Goal: Transaction & Acquisition: Purchase product/service

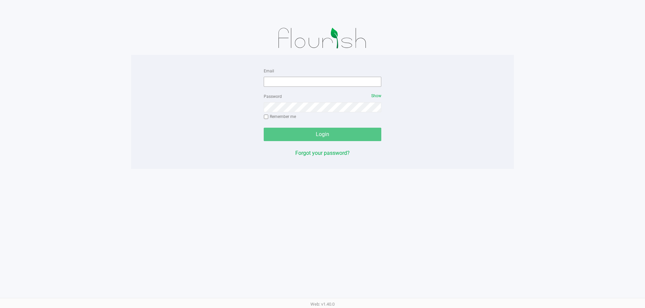
click at [291, 76] on div "Email" at bounding box center [322, 77] width 117 height 20
click at [291, 78] on input "Email" at bounding box center [322, 82] width 117 height 10
type input "[EMAIL_ADDRESS][DOMAIN_NAME]"
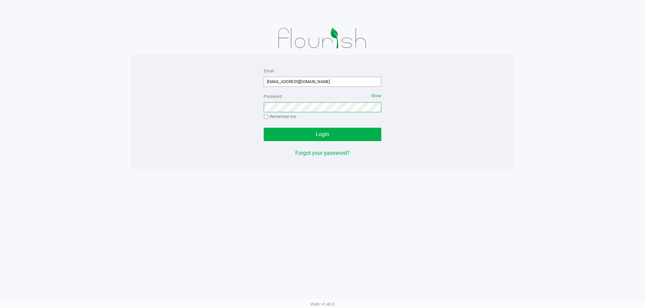
click at [264, 128] on button "Login" at bounding box center [322, 134] width 117 height 13
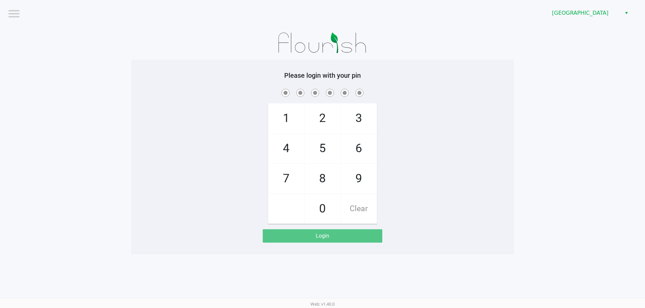
click at [494, 149] on div "1 4 7 2 5 8 0 3 6 9 Clear" at bounding box center [322, 156] width 383 height 137
checkbox input "true"
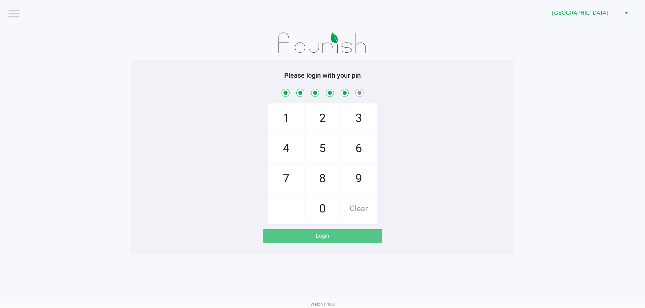
checkbox input "true"
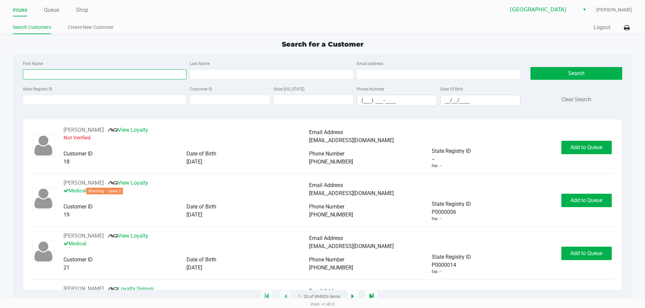
click at [37, 74] on input "First Name" at bounding box center [104, 74] width 163 height 10
type input "[PERSON_NAME]"
click at [236, 75] on input "Last Name" at bounding box center [271, 74] width 163 height 10
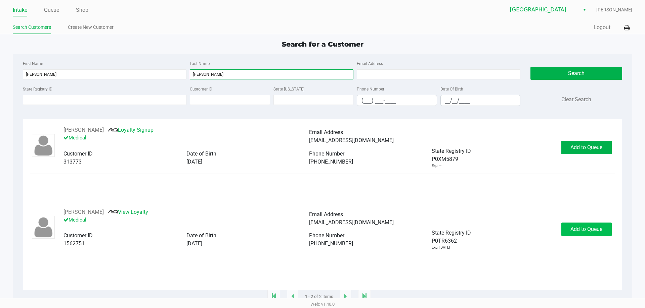
type input "[PERSON_NAME]"
click at [573, 233] on button "Add to Queue" at bounding box center [586, 229] width 50 height 13
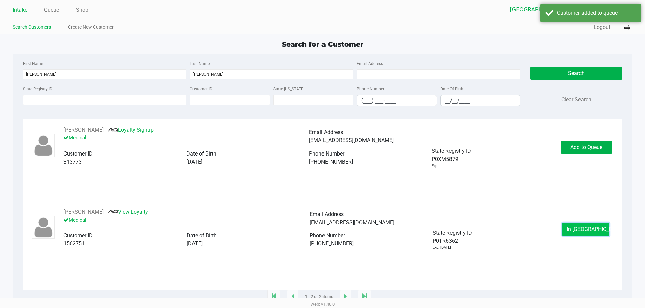
click at [576, 229] on span "In [GEOGRAPHIC_DATA]" at bounding box center [594, 229] width 56 height 6
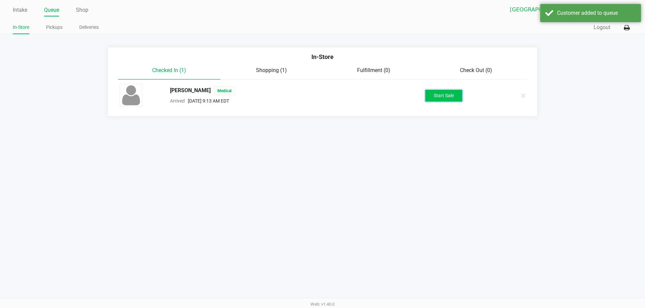
click at [436, 95] on button "Start Sale" at bounding box center [443, 96] width 37 height 12
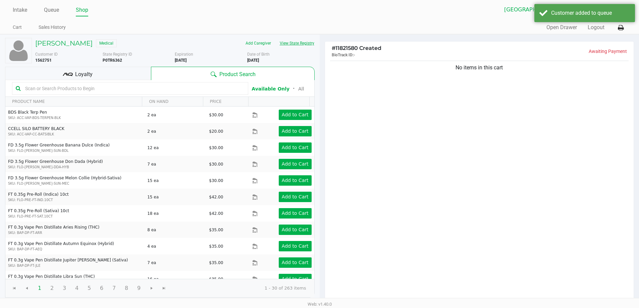
click at [293, 44] on button "View State Registry" at bounding box center [295, 43] width 39 height 11
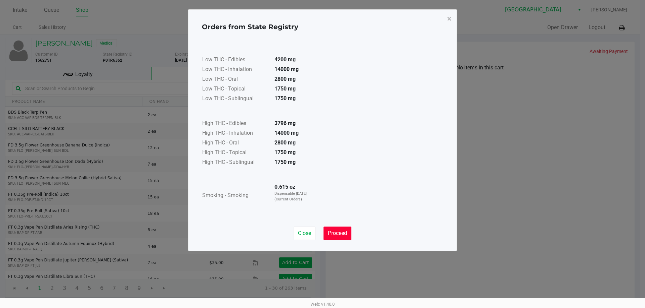
click at [333, 232] on span "Proceed" at bounding box center [337, 233] width 19 height 6
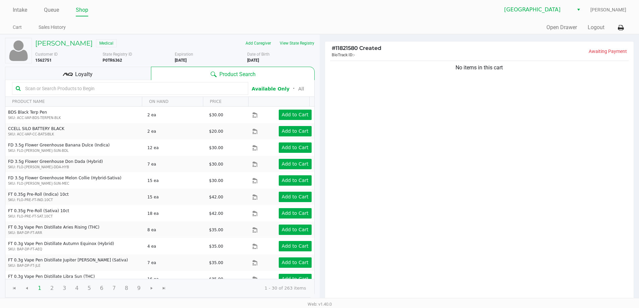
click at [87, 68] on div "Loyalty" at bounding box center [78, 73] width 146 height 13
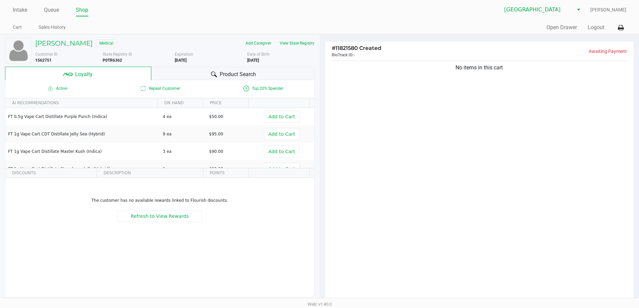
click at [192, 76] on div "Product Search" at bounding box center [232, 73] width 163 height 13
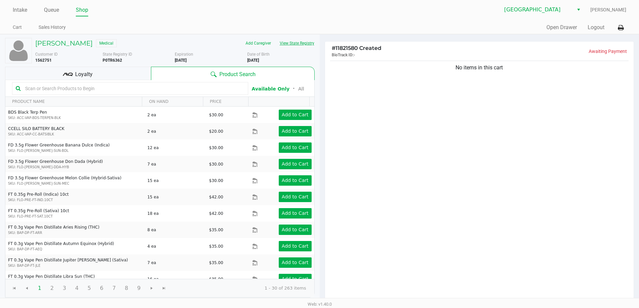
click at [301, 39] on button "View State Registry" at bounding box center [295, 43] width 39 height 11
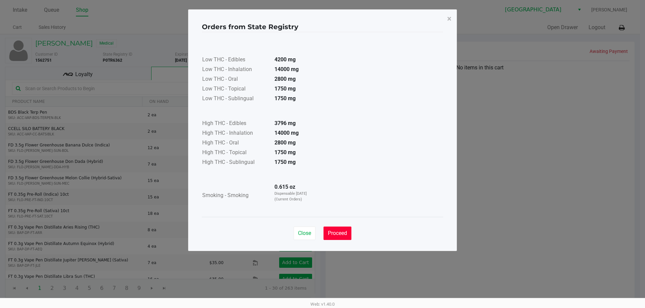
click at [338, 231] on span "Proceed" at bounding box center [337, 233] width 19 height 6
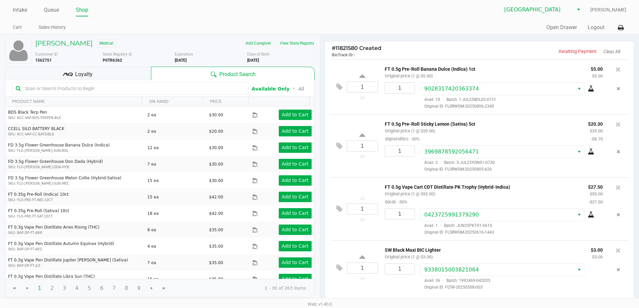
click at [113, 74] on div "Loyalty" at bounding box center [78, 73] width 146 height 13
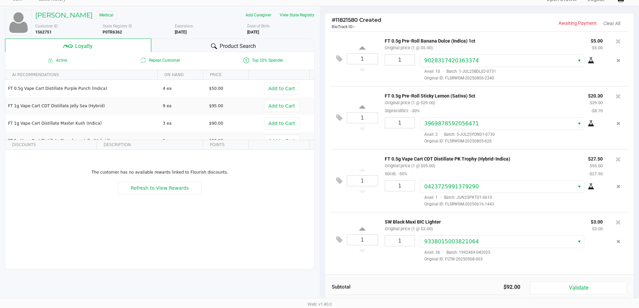
scroll to position [77, 0]
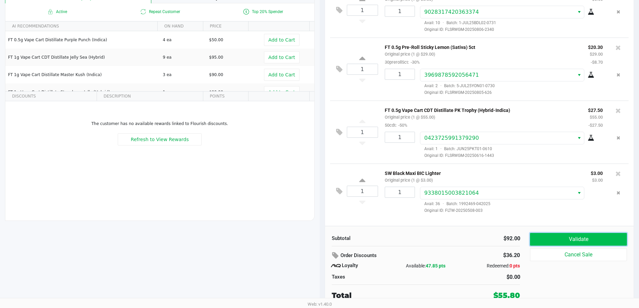
click at [574, 239] on button "Validate" at bounding box center [578, 239] width 97 height 13
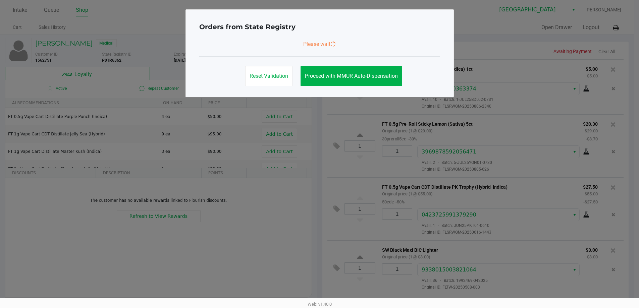
scroll to position [0, 0]
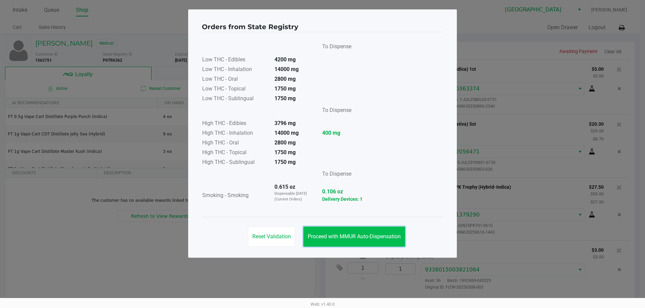
click at [367, 238] on span "Proceed with MMUR Auto-Dispensation" at bounding box center [353, 237] width 93 height 6
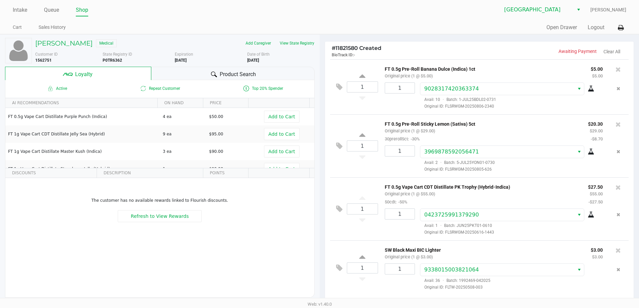
scroll to position [77, 0]
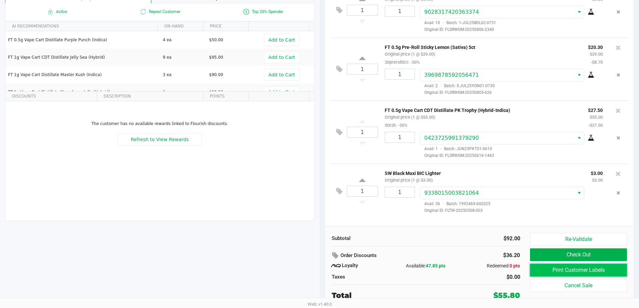
click at [595, 268] on button "Print Customer Labels" at bounding box center [578, 270] width 97 height 13
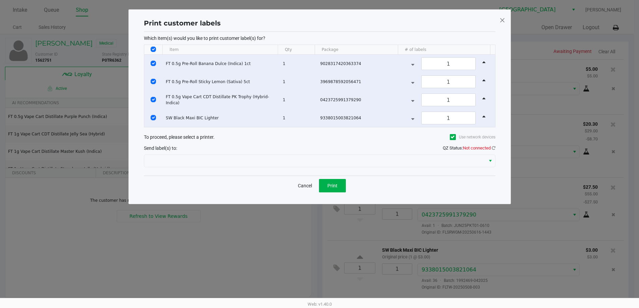
scroll to position [0, 0]
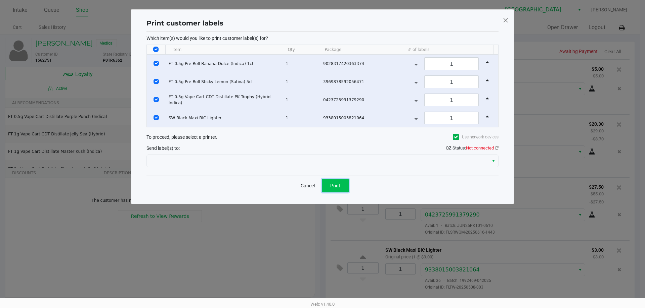
click at [333, 188] on span "Print" at bounding box center [335, 185] width 10 height 5
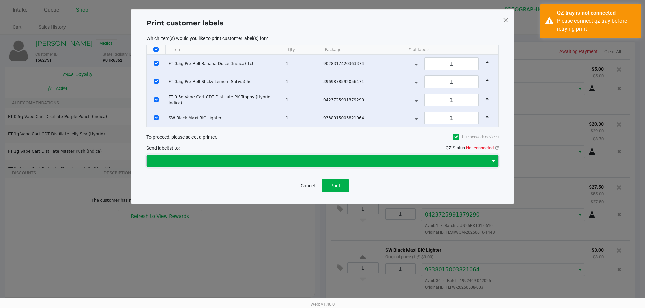
click at [328, 162] on span at bounding box center [317, 161] width 333 height 8
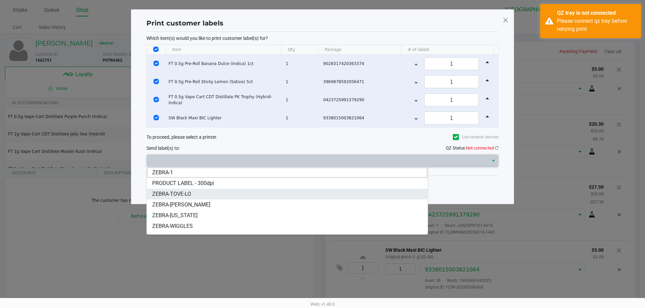
click at [220, 192] on li "ZEBRA-TOVE-LO" at bounding box center [287, 194] width 281 height 11
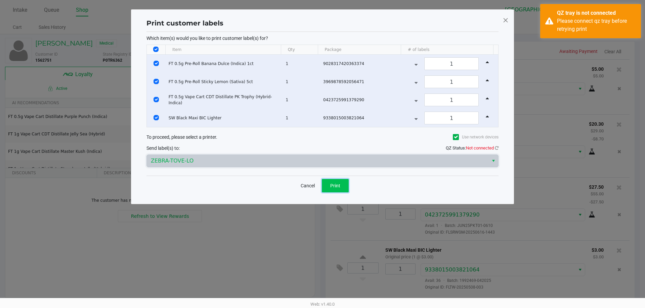
click at [332, 186] on span "Print" at bounding box center [335, 185] width 10 height 5
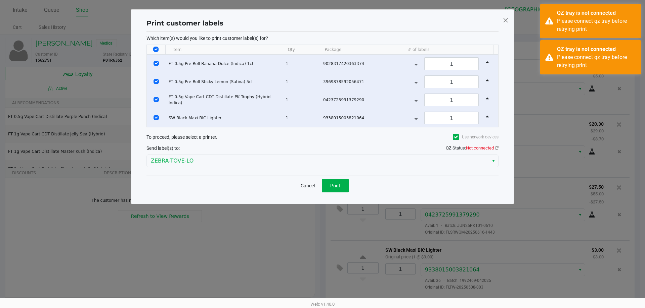
click at [498, 149] on div "Print customer labels Which item(s) would you like to print customer label(s) f…" at bounding box center [322, 106] width 355 height 181
click at [495, 148] on icon at bounding box center [496, 148] width 4 height 4
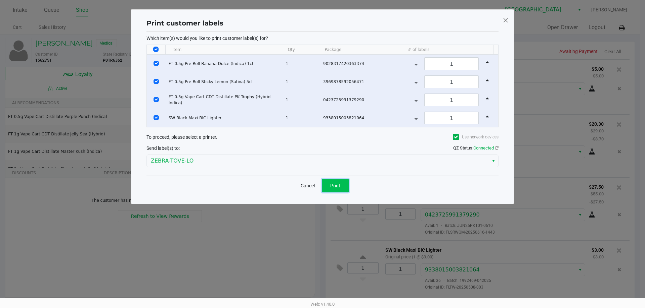
click at [334, 184] on span "Print" at bounding box center [335, 185] width 10 height 5
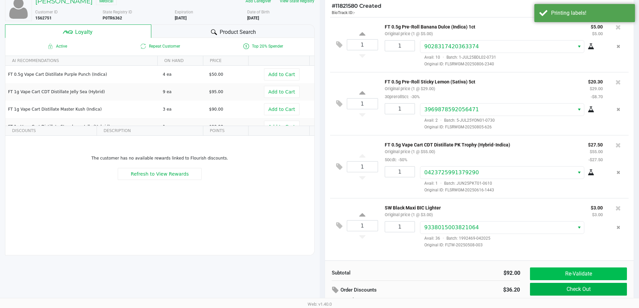
scroll to position [77, 0]
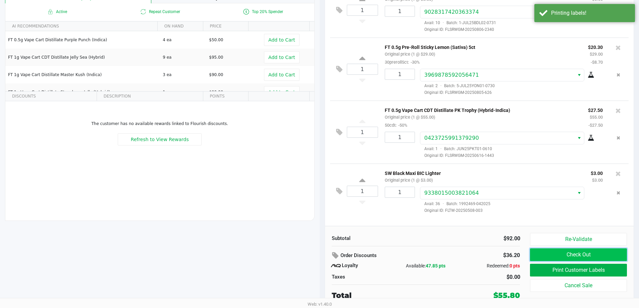
click at [563, 252] on button "Check Out" at bounding box center [578, 255] width 97 height 13
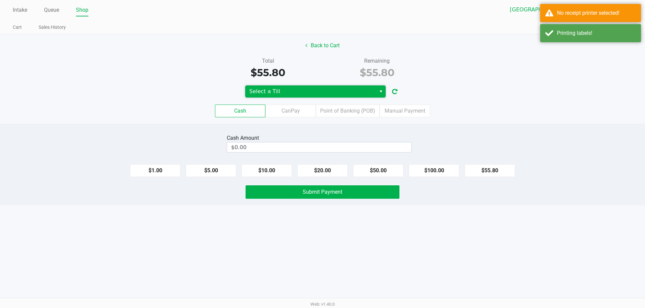
click at [333, 90] on span "Select a Till" at bounding box center [310, 92] width 123 height 8
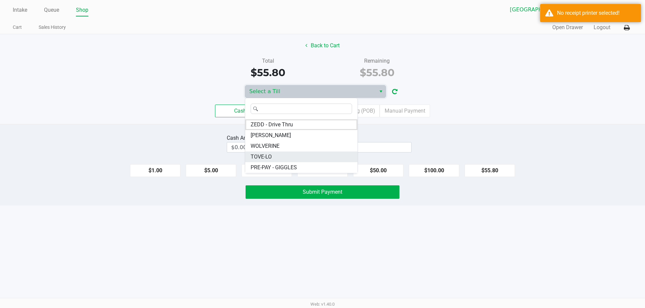
click at [279, 155] on li "TOVE-LO" at bounding box center [301, 157] width 112 height 11
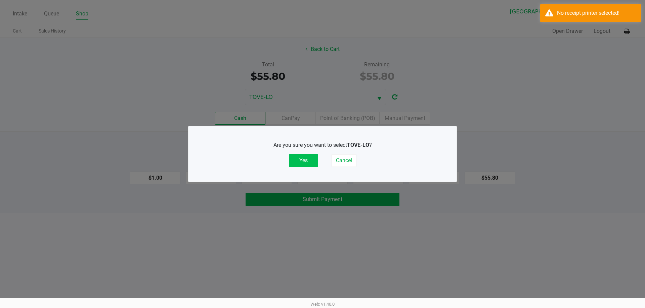
click at [306, 160] on button "Yes" at bounding box center [303, 160] width 29 height 13
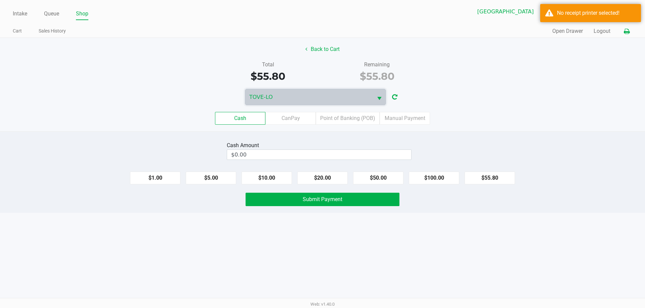
click at [629, 31] on icon at bounding box center [626, 31] width 6 height 5
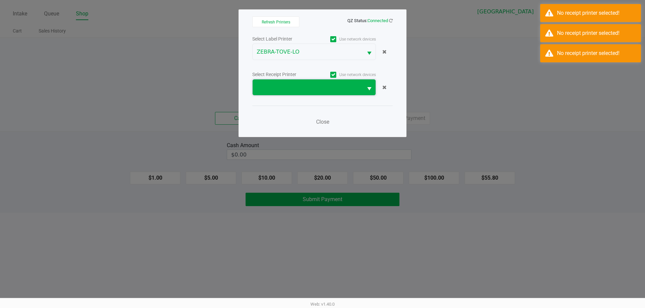
click at [298, 86] on span at bounding box center [307, 88] width 102 height 8
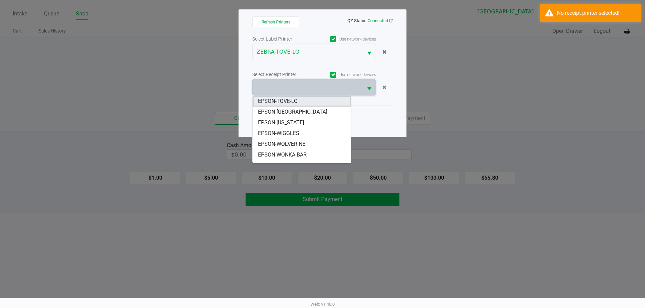
click at [301, 101] on li "EPSON-TOVE-LO" at bounding box center [301, 101] width 98 height 11
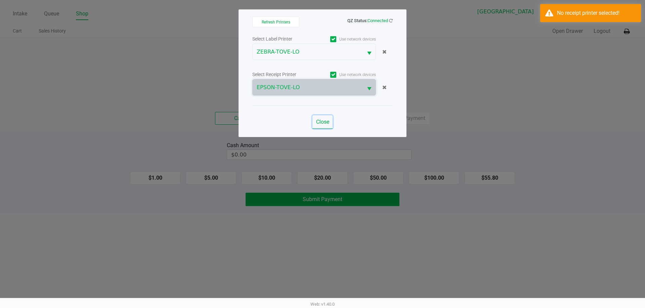
click at [319, 120] on span "Close" at bounding box center [322, 122] width 13 height 6
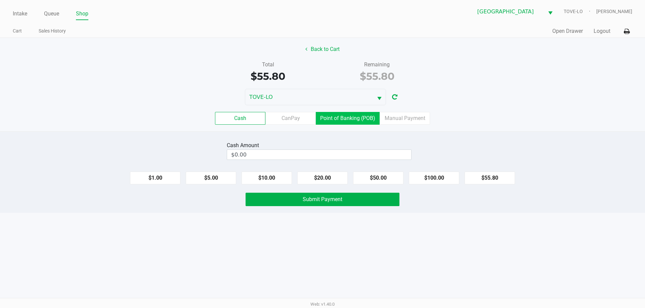
click at [351, 119] on label "Point of Banking (POB)" at bounding box center [348, 118] width 64 height 13
click at [0, 0] on 7 "Point of Banking (POB)" at bounding box center [0, 0] width 0 height 0
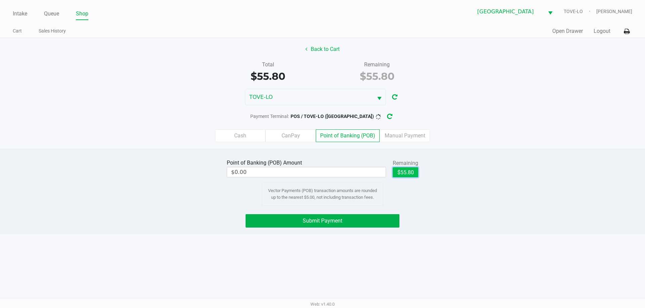
click at [403, 171] on button "$55.80" at bounding box center [405, 173] width 26 height 10
type input "$55.80"
click at [341, 220] on span "Submit Payment" at bounding box center [322, 221] width 40 height 6
click at [392, 117] on icon "button" at bounding box center [394, 116] width 5 height 5
click at [368, 222] on button "Submit Payment" at bounding box center [322, 221] width 154 height 13
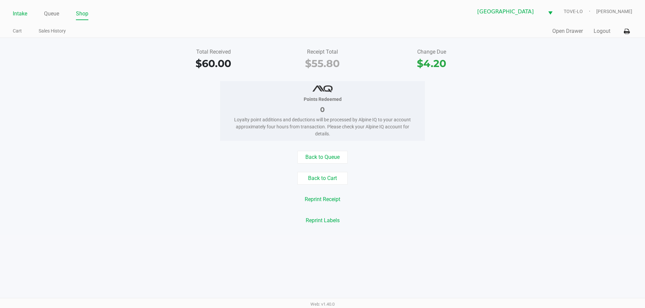
click at [15, 14] on link "Intake" at bounding box center [20, 13] width 14 height 9
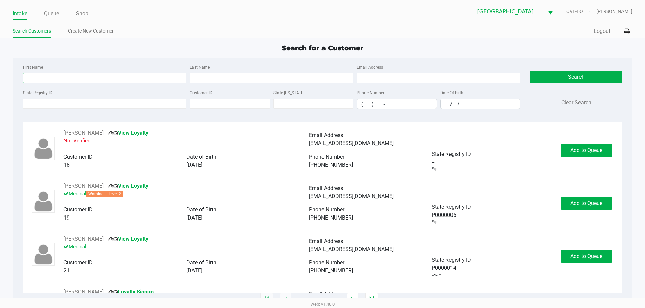
click at [75, 77] on input "First Name" at bounding box center [104, 78] width 163 height 10
type input "[PERSON_NAME]"
click at [227, 79] on input "Last Name" at bounding box center [271, 78] width 163 height 10
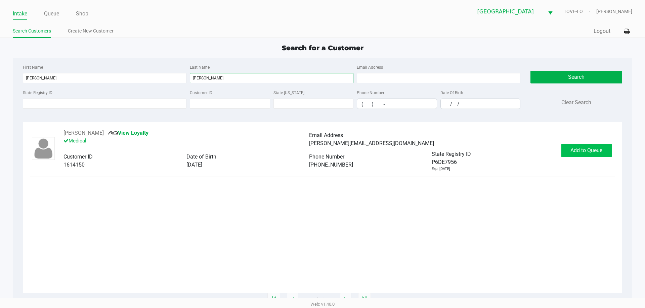
type input "[PERSON_NAME]"
click at [585, 149] on span "Add to Queue" at bounding box center [586, 150] width 32 height 6
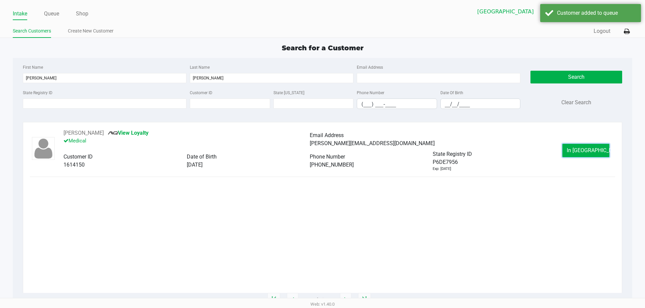
click at [588, 148] on span "In [GEOGRAPHIC_DATA]" at bounding box center [594, 150] width 56 height 6
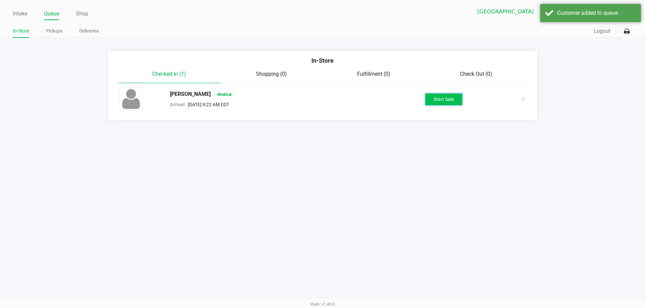
click at [455, 103] on button "Start Sale" at bounding box center [443, 100] width 37 height 12
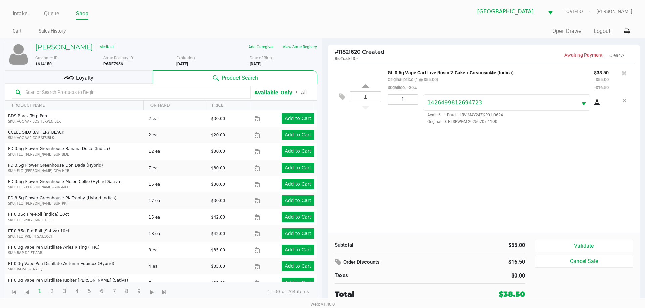
click at [118, 76] on div "Loyalty" at bounding box center [78, 76] width 147 height 13
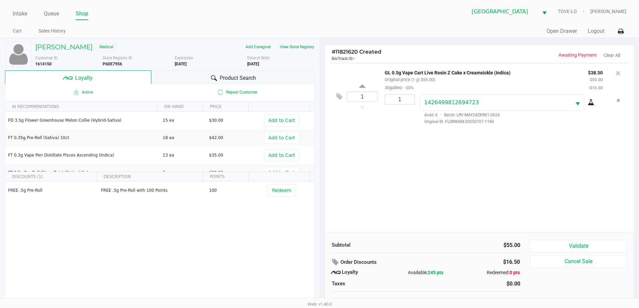
click at [174, 77] on div "Product Search" at bounding box center [232, 76] width 163 height 13
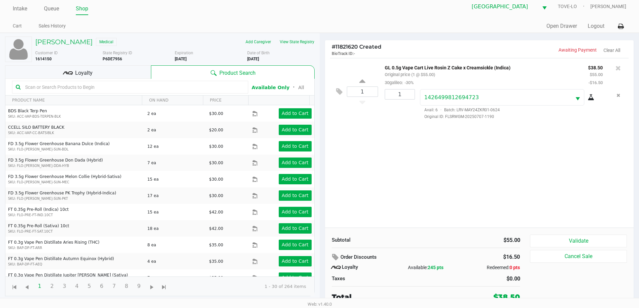
scroll to position [7, 0]
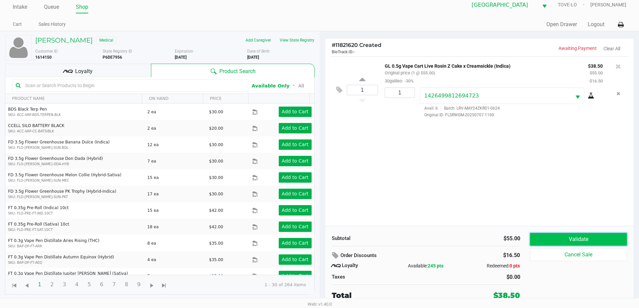
click at [581, 237] on button "Validate" at bounding box center [578, 239] width 97 height 13
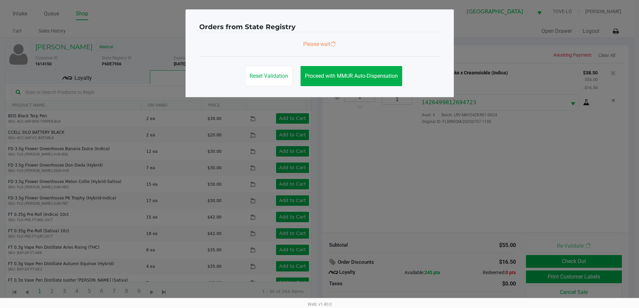
scroll to position [0, 0]
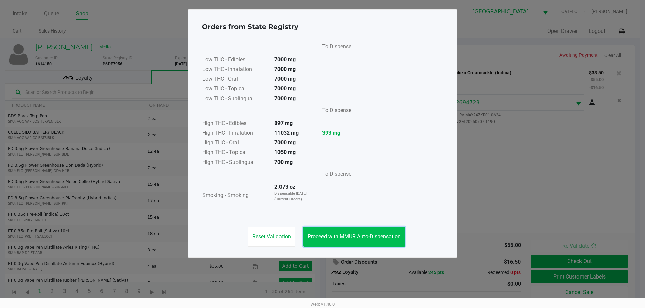
click at [367, 234] on span "Proceed with MMUR Auto-Dispensation" at bounding box center [353, 237] width 93 height 6
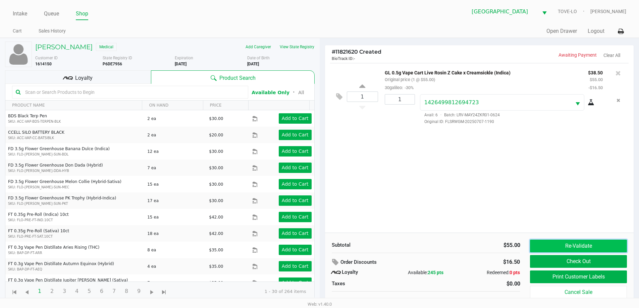
click at [592, 246] on button "Re-Validate" at bounding box center [578, 246] width 97 height 13
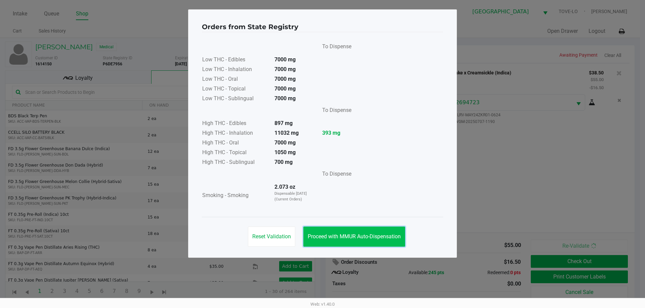
click at [341, 239] on span "Proceed with MMUR Auto-Dispensation" at bounding box center [353, 237] width 93 height 6
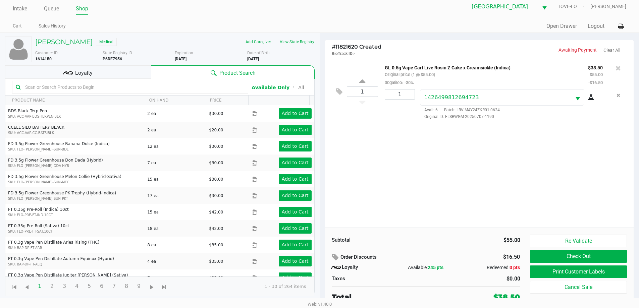
scroll to position [7, 0]
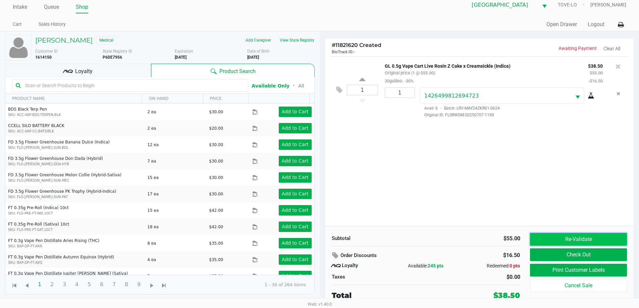
click at [567, 237] on button "Re-Validate" at bounding box center [578, 239] width 97 height 13
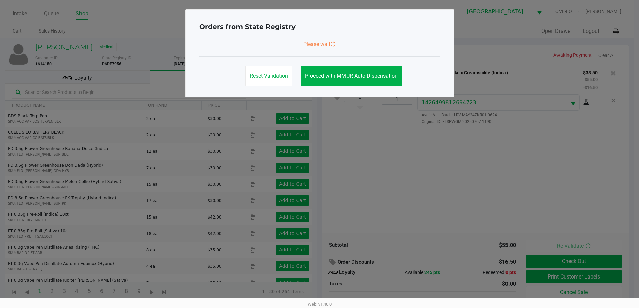
scroll to position [0, 0]
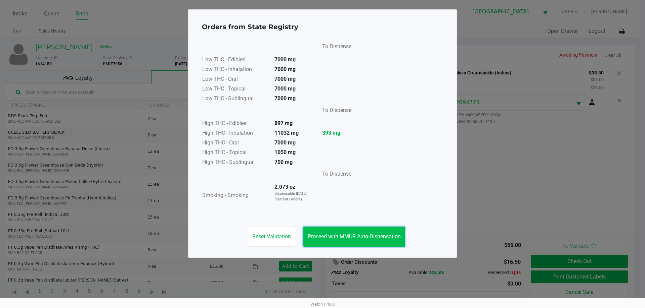
click at [336, 241] on button "Proceed with MMUR Auto-Dispensation" at bounding box center [354, 237] width 102 height 20
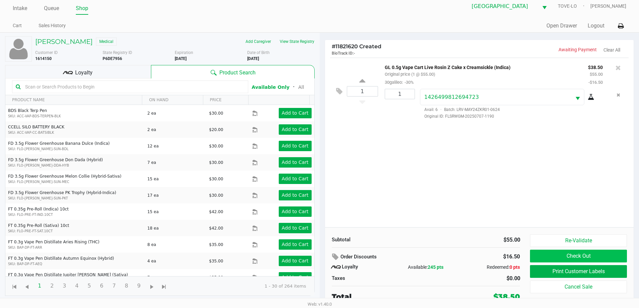
scroll to position [7, 0]
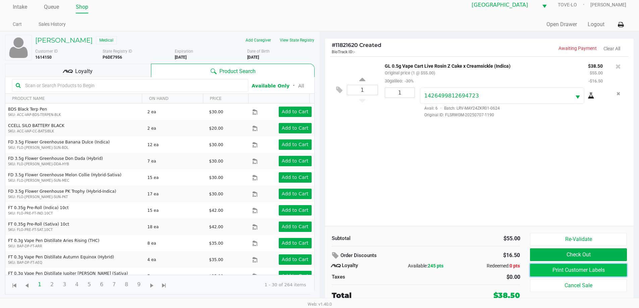
click at [597, 273] on button "Print Customer Labels" at bounding box center [578, 270] width 97 height 13
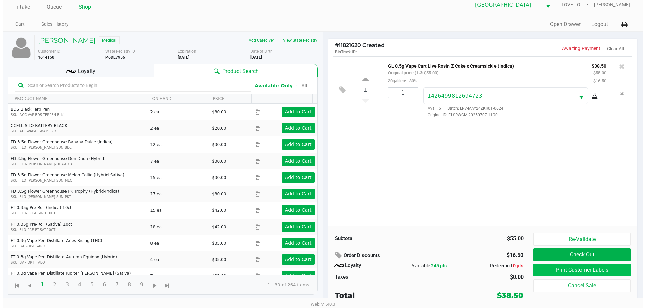
scroll to position [0, 0]
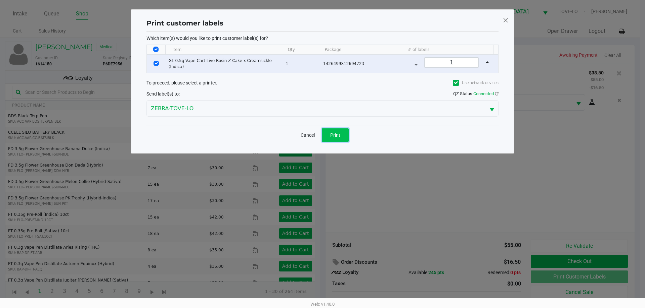
click at [335, 133] on span "Print" at bounding box center [335, 135] width 10 height 5
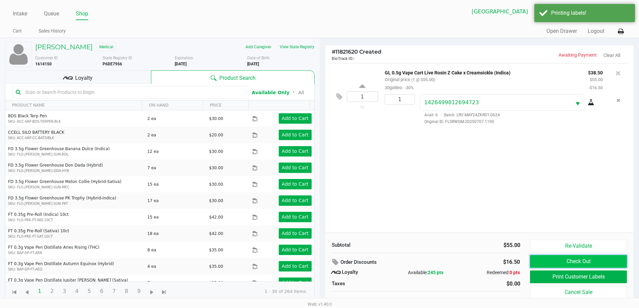
click at [565, 260] on button "Check Out" at bounding box center [578, 261] width 97 height 13
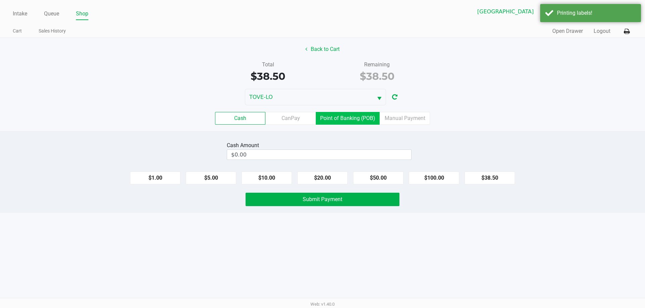
click at [349, 120] on label "Point of Banking (POB)" at bounding box center [348, 118] width 64 height 13
click at [0, 0] on 7 "Point of Banking (POB)" at bounding box center [0, 0] width 0 height 0
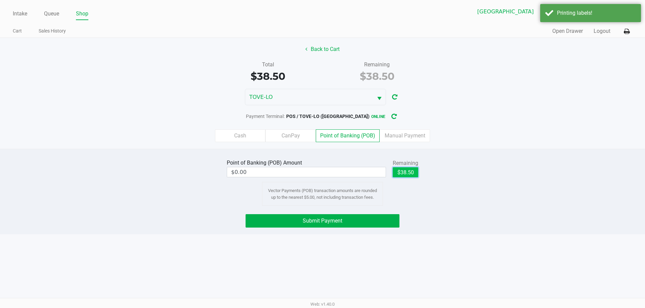
click at [402, 172] on button "$38.50" at bounding box center [405, 173] width 26 height 10
type input "$38.50"
click at [347, 224] on button "Submit Payment" at bounding box center [322, 221] width 154 height 13
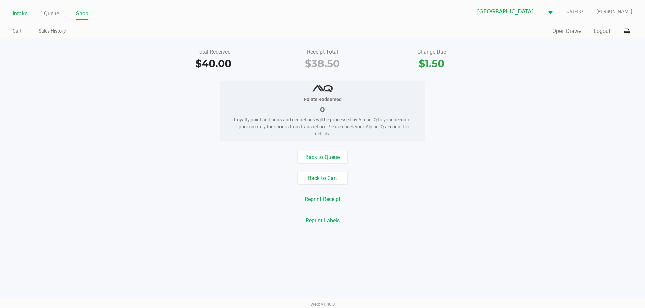
click at [22, 12] on link "Intake" at bounding box center [20, 13] width 14 height 9
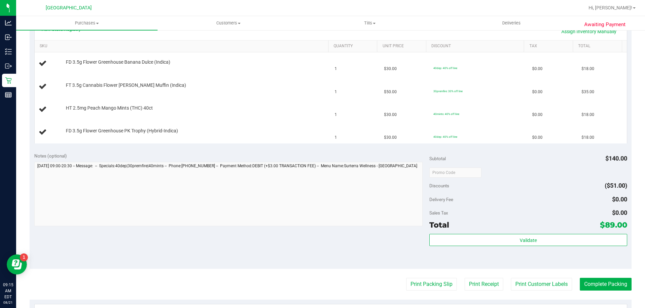
scroll to position [293, 0]
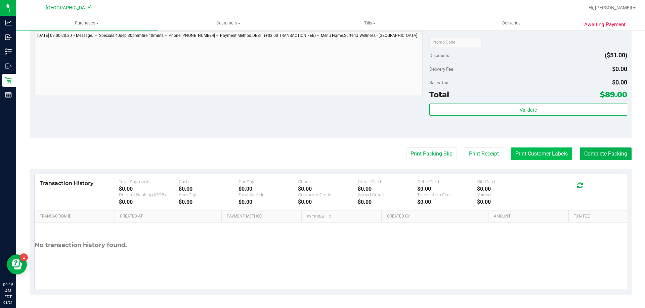
click at [547, 153] on button "Print Customer Labels" at bounding box center [541, 154] width 61 height 13
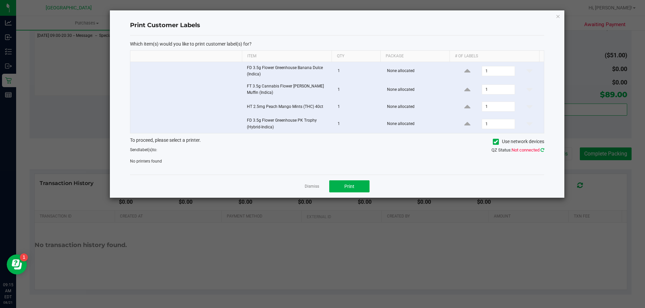
click at [541, 151] on icon at bounding box center [542, 150] width 4 height 4
click at [540, 151] on icon at bounding box center [542, 150] width 4 height 4
click at [558, 17] on icon "button" at bounding box center [557, 16] width 5 height 8
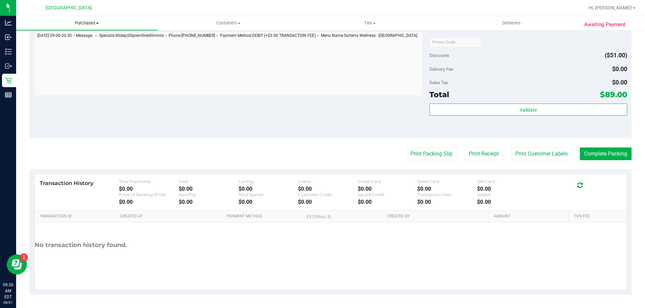
click at [82, 26] on span "Purchases" at bounding box center [86, 23] width 141 height 6
click at [48, 48] on span "Fulfillment" at bounding box center [37, 49] width 42 height 6
